Goal: Information Seeking & Learning: Learn about a topic

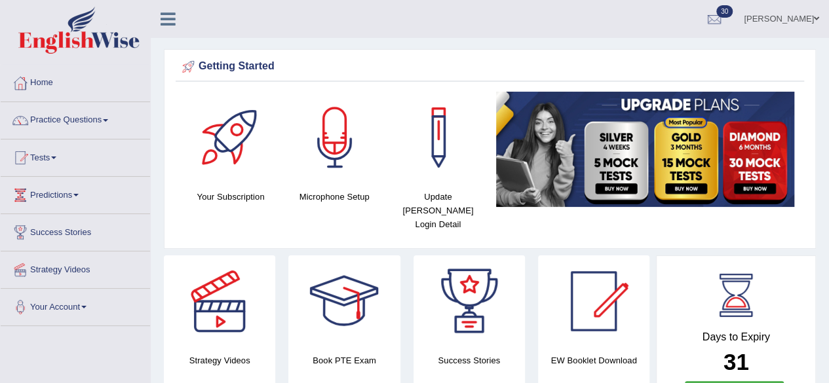
click at [108, 121] on span at bounding box center [105, 120] width 5 height 3
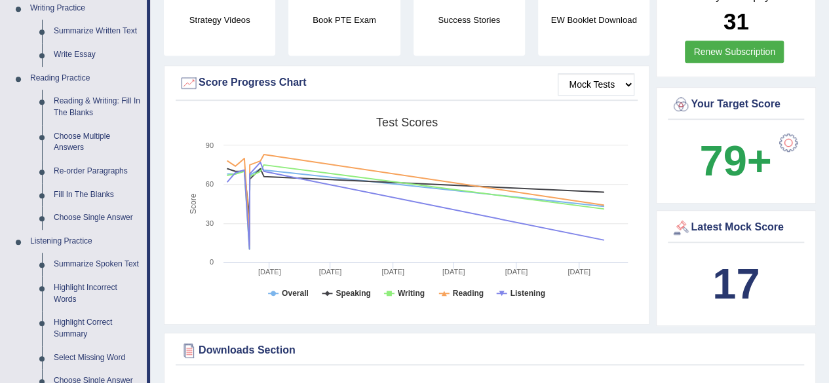
scroll to position [339, 0]
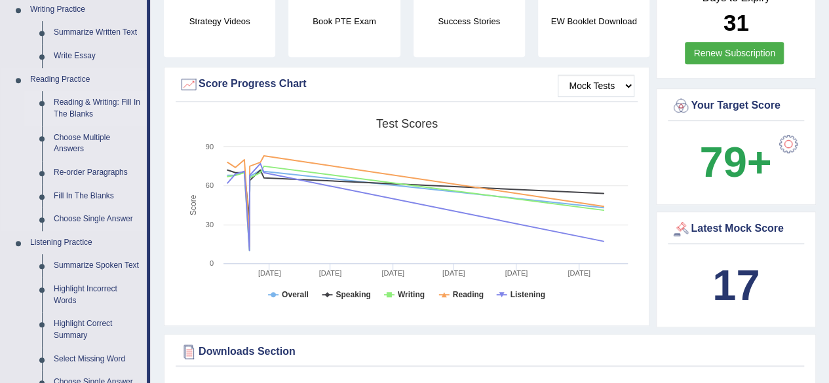
click at [77, 107] on link "Reading & Writing: Fill In The Blanks" at bounding box center [97, 108] width 99 height 35
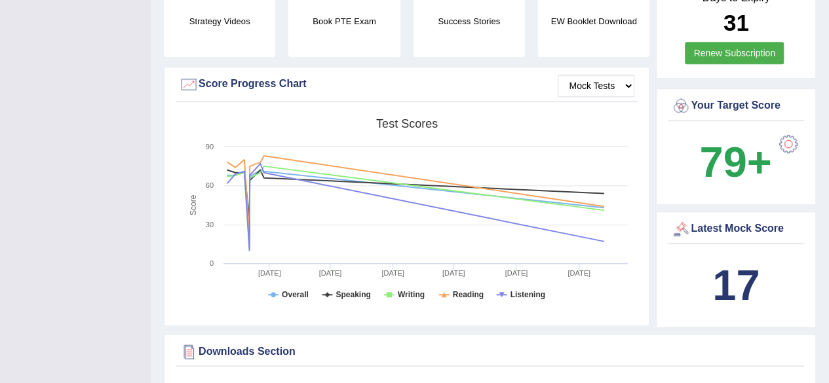
scroll to position [172, 0]
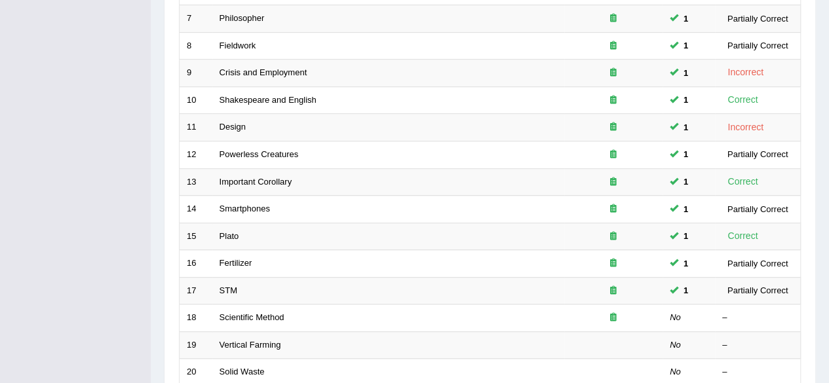
scroll to position [478, 0]
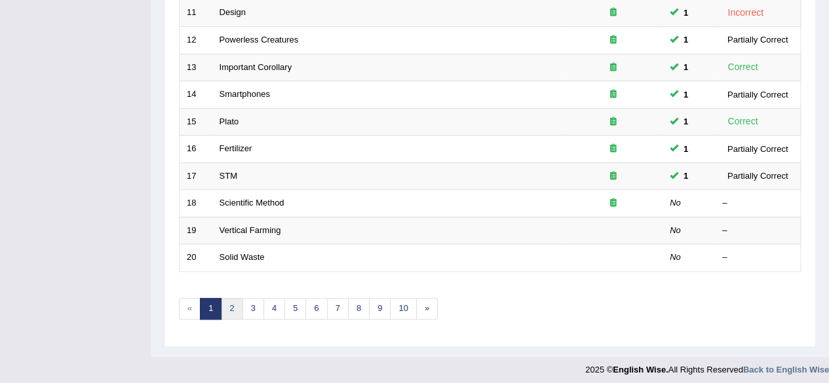
click at [231, 307] on link "2" at bounding box center [232, 309] width 22 height 22
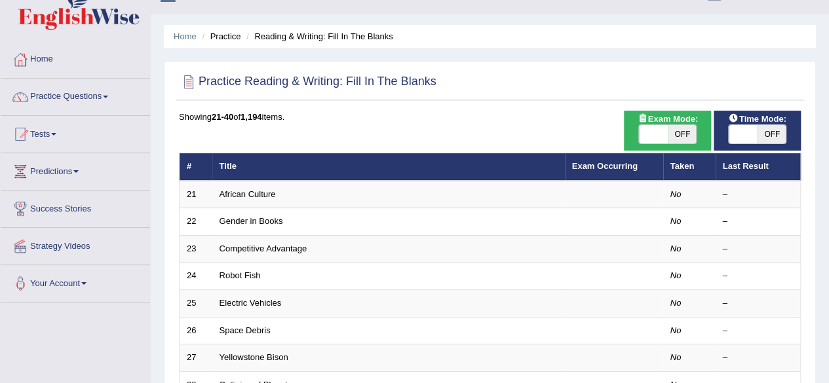
scroll to position [29, 0]
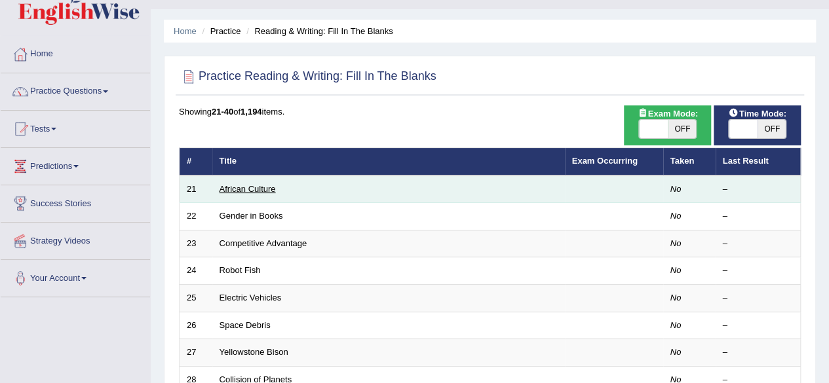
click at [240, 192] on link "African Culture" at bounding box center [247, 189] width 56 height 10
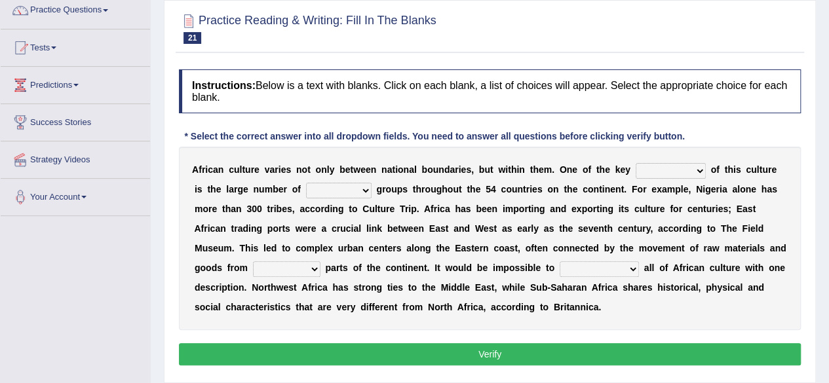
scroll to position [111, 0]
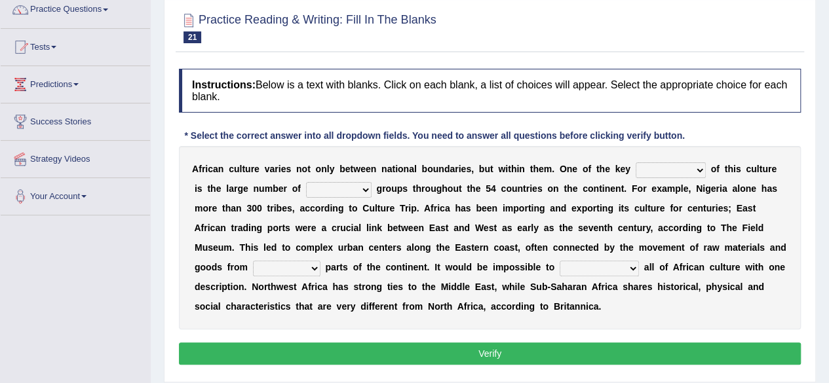
click at [696, 168] on select "conjectures features issues doubts" at bounding box center [670, 170] width 70 height 16
select select "features"
click at [635, 162] on select "conjectures features issues doubts" at bounding box center [670, 170] width 70 height 16
click at [352, 194] on select "ethic ethnic eugenic epic" at bounding box center [339, 190] width 66 height 16
click at [306, 182] on select "ethic ethnic eugenic epic" at bounding box center [339, 190] width 66 height 16
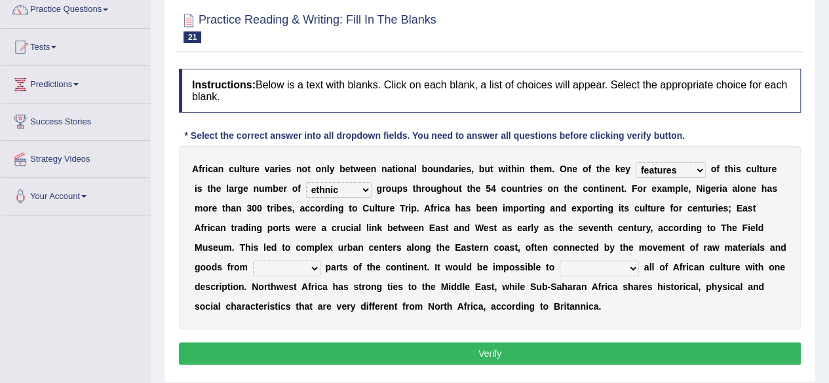
click at [351, 195] on select "ethic ethnic eugenic epic" at bounding box center [339, 190] width 66 height 16
select select "ethic"
click at [306, 182] on select "ethic ethnic eugenic epic" at bounding box center [339, 190] width 66 height 16
click at [701, 168] on select "conjectures features issues doubts" at bounding box center [670, 170] width 70 height 16
select select "conjectures"
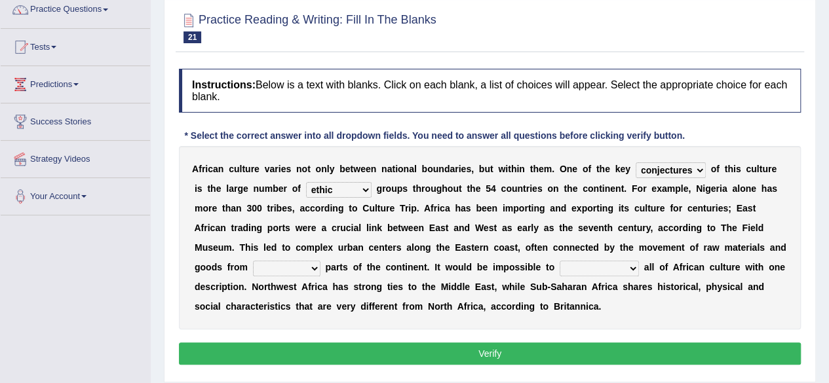
click at [635, 162] on select "conjectures features issues doubts" at bounding box center [670, 170] width 70 height 16
click at [313, 271] on select "forelocked interlocked unlocked landlocked" at bounding box center [286, 269] width 67 height 16
select select "interlocked"
click at [253, 261] on select "forelocked interlocked unlocked landlocked" at bounding box center [286, 269] width 67 height 16
click at [639, 268] on b at bounding box center [641, 267] width 5 height 10
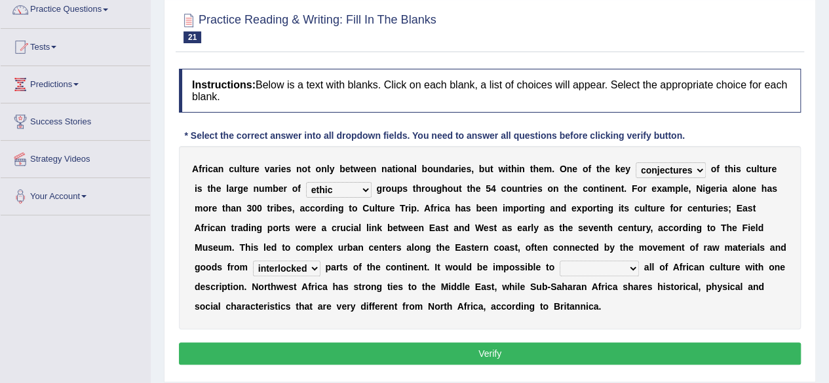
click at [627, 274] on select "characterize conceptualize symbolize synthesize" at bounding box center [598, 269] width 79 height 16
select select "characterize"
click at [559, 261] on select "characterize conceptualize symbolize synthesize" at bounding box center [598, 269] width 79 height 16
click at [465, 354] on button "Verify" at bounding box center [490, 354] width 622 height 22
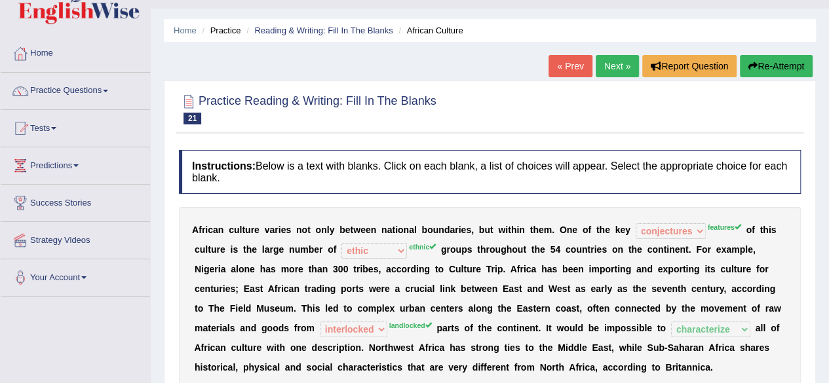
scroll to position [26, 0]
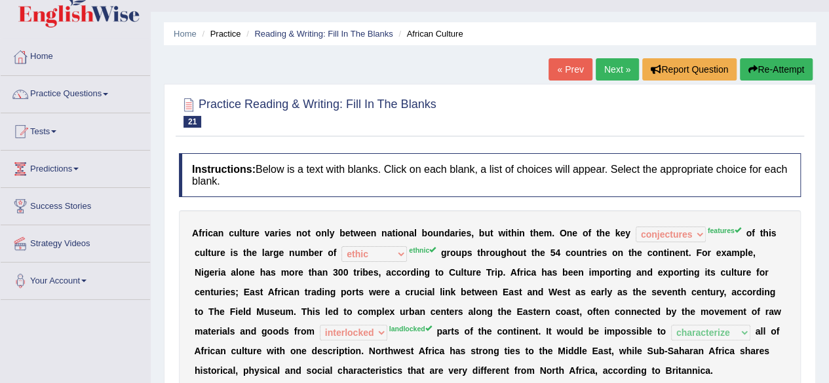
click at [618, 71] on link "Next »" at bounding box center [616, 69] width 43 height 22
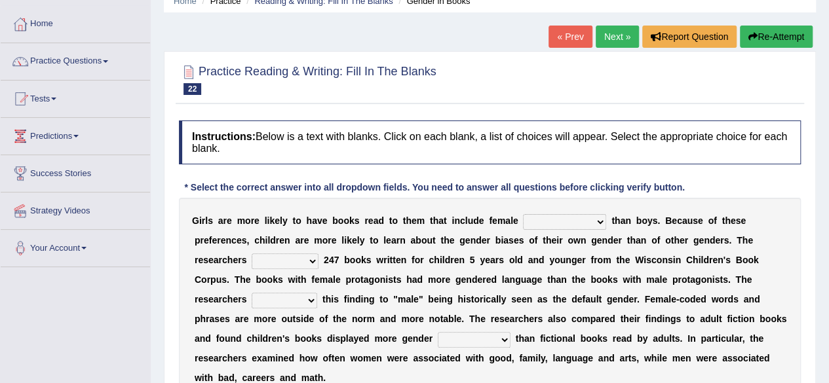
scroll to position [60, 0]
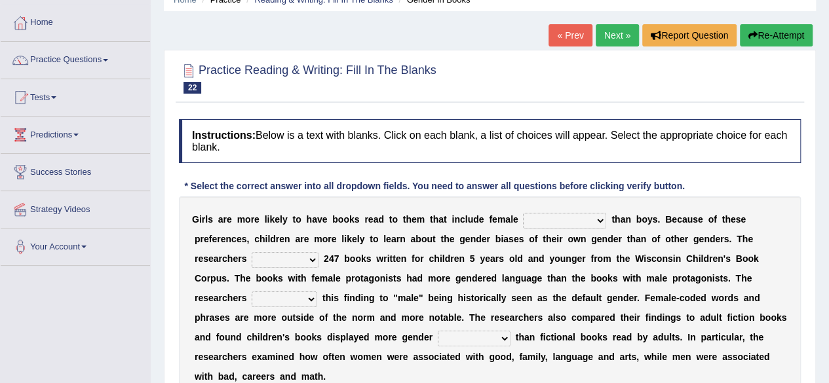
click at [603, 225] on select "protagonists cosmogonists agonists expressionists" at bounding box center [564, 221] width 83 height 16
select select "expressionists"
click at [523, 213] on select "protagonists cosmogonists agonists expressionists" at bounding box center [564, 221] width 83 height 16
click at [598, 223] on select "protagonists cosmogonists agonists expressionists" at bounding box center [564, 221] width 83 height 16
click at [380, 294] on b "t" at bounding box center [380, 298] width 3 height 10
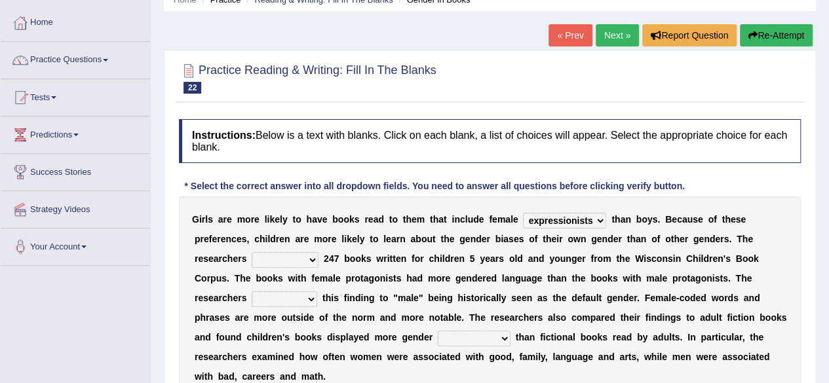
click at [310, 259] on select "hydrolyzed paralyzed catalyzed analyzed" at bounding box center [285, 260] width 67 height 16
select select "analyzed"
click at [252, 252] on select "hydrolyzed paralyzed catalyzed analyzed" at bounding box center [285, 260] width 67 height 16
click at [319, 298] on b at bounding box center [319, 298] width 5 height 10
click at [309, 303] on select "contribute tribute distribute attribute" at bounding box center [285, 299] width 66 height 16
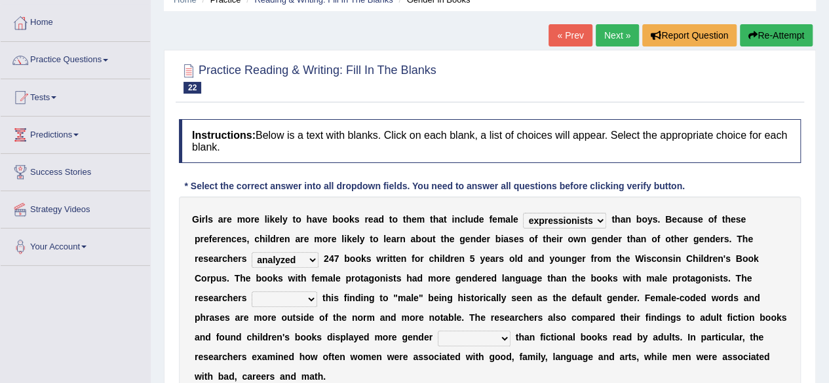
select select "distribute"
click at [252, 291] on select "contribute tribute distribute attribute" at bounding box center [285, 299] width 66 height 16
click at [519, 352] on b "f" at bounding box center [520, 357] width 3 height 10
click at [497, 335] on select "stereotypes teletypes prototypes electrotypes" at bounding box center [474, 339] width 73 height 16
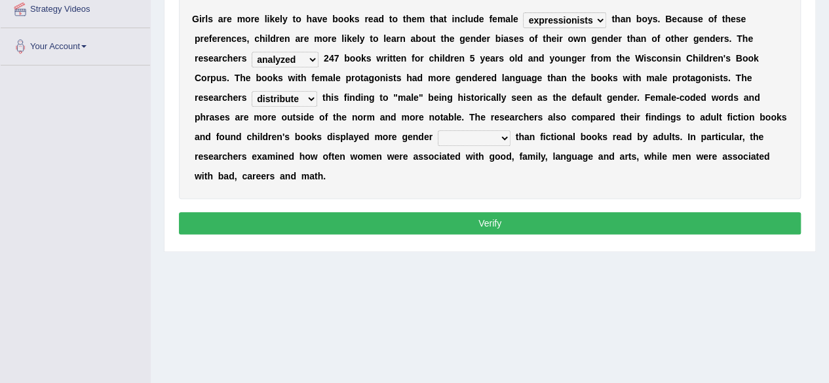
scroll to position [261, 0]
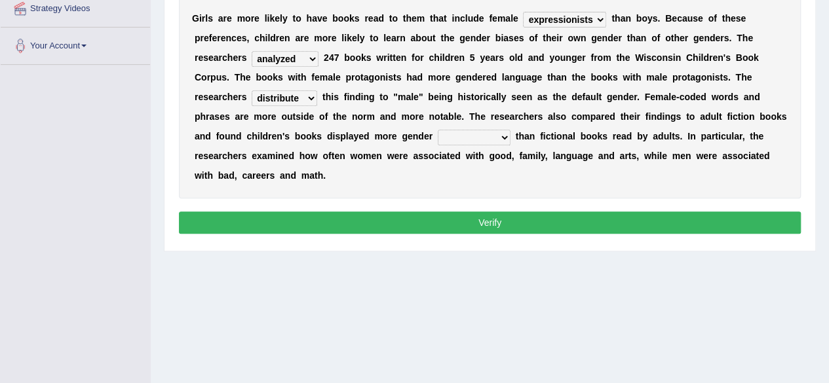
click at [500, 138] on select "stereotypes teletypes prototypes electrotypes" at bounding box center [474, 138] width 73 height 16
select select "stereotypes"
click at [438, 130] on select "stereotypes teletypes prototypes electrotypes" at bounding box center [474, 138] width 73 height 16
click at [449, 214] on button "Verify" at bounding box center [490, 223] width 622 height 22
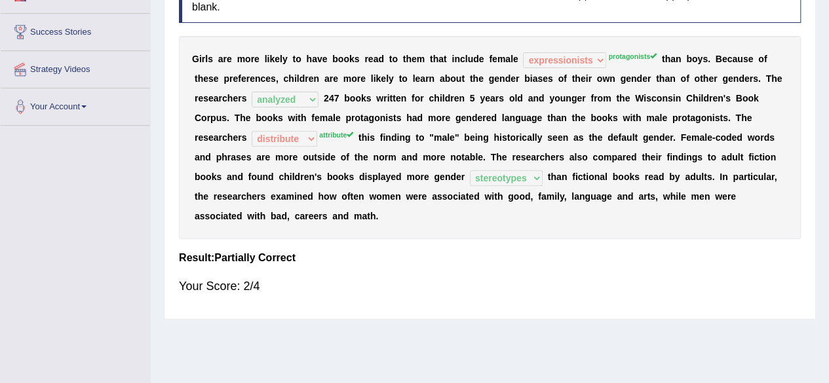
scroll to position [200, 0]
